Goal: Task Accomplishment & Management: Manage account settings

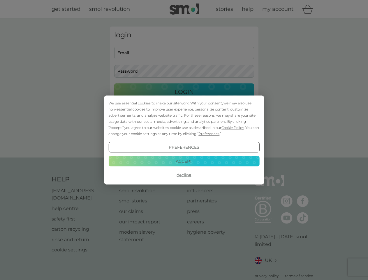
click at [233, 127] on span "Cookie Policy" at bounding box center [233, 127] width 22 height 4
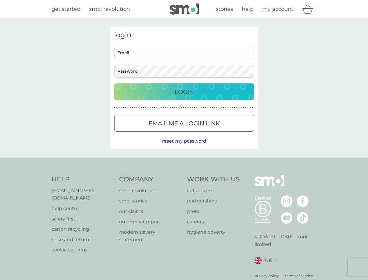
click at [208, 134] on div "login Email Password Login ● ● ● ● ● ● ● ● ● ● ● ● ● ● ● ● ● ● ● ● ● ● ● ● ● ● …" at bounding box center [184, 88] width 149 height 123
click at [184, 147] on div "login Email Password Login ● ● ● ● ● ● ● ● ● ● ● ● ● ● ● ● ● ● ● ● ● ● ● ● ● ● …" at bounding box center [184, 88] width 149 height 123
click at [184, 175] on div "Help [EMAIL_ADDRESS][DOMAIN_NAME] help centre safety first carton recycling rin…" at bounding box center [184, 226] width 265 height 103
click at [184, 161] on div "Help [EMAIL_ADDRESS][DOMAIN_NAME] help centre safety first carton recycling rin…" at bounding box center [184, 226] width 368 height 138
